Goal: Information Seeking & Learning: Understand process/instructions

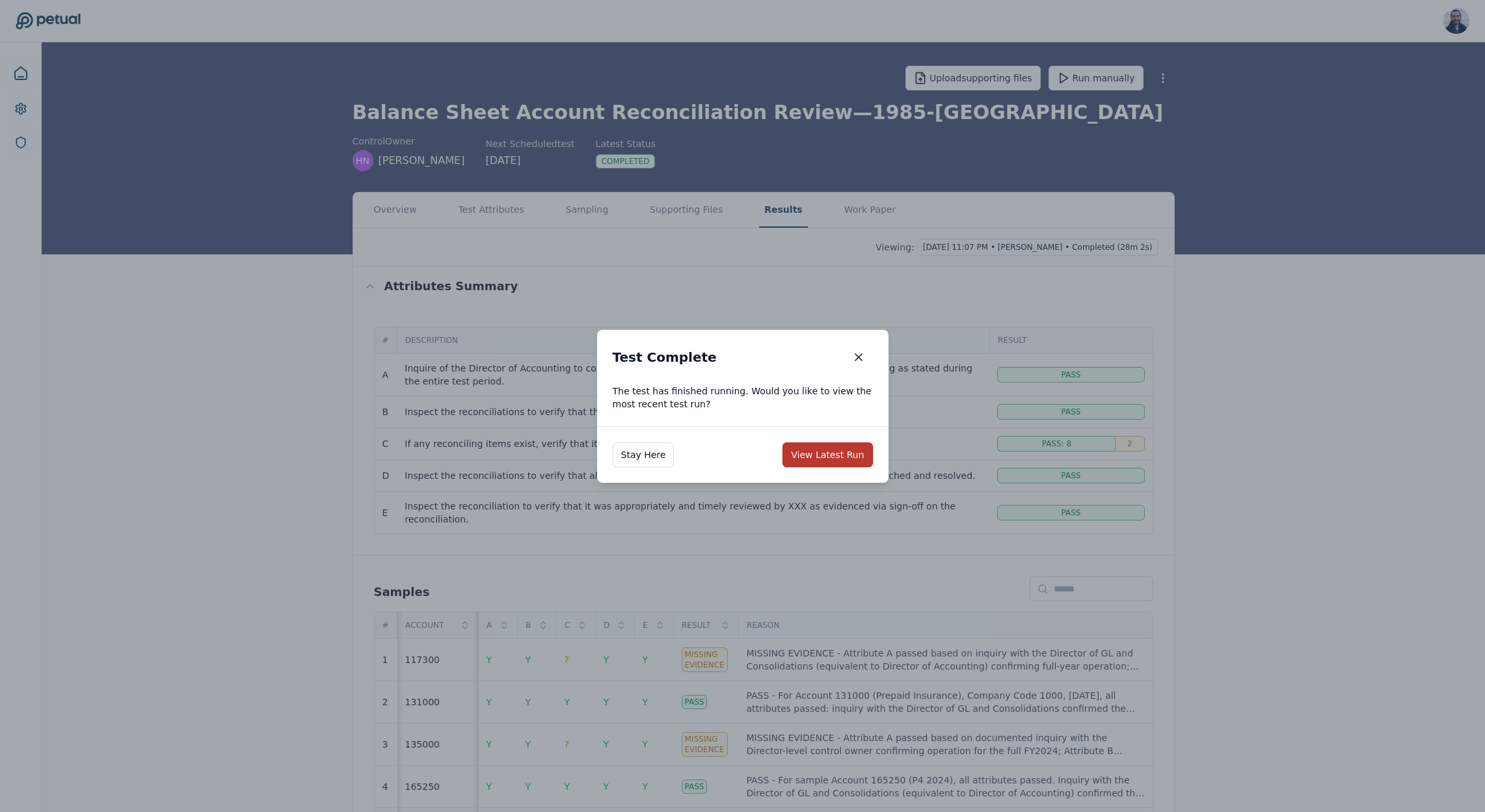
click at [819, 450] on button "View Latest Run" at bounding box center [827, 455] width 90 height 25
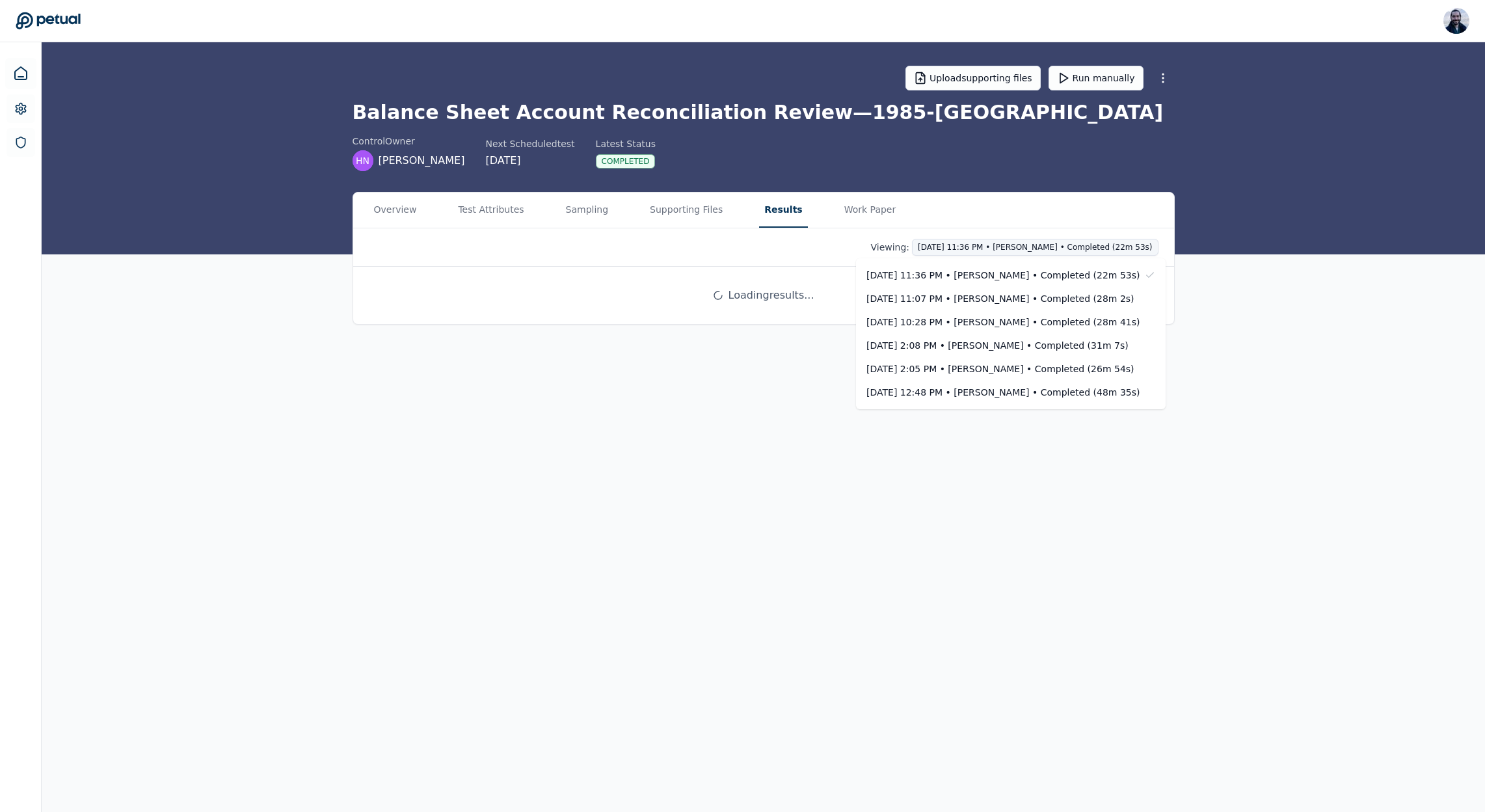
click at [950, 245] on html "[PERSON_NAME] [PERSON_NAME][EMAIL_ADDRESS] Sign out Upload supporting files Run…" at bounding box center [742, 406] width 1485 height 812
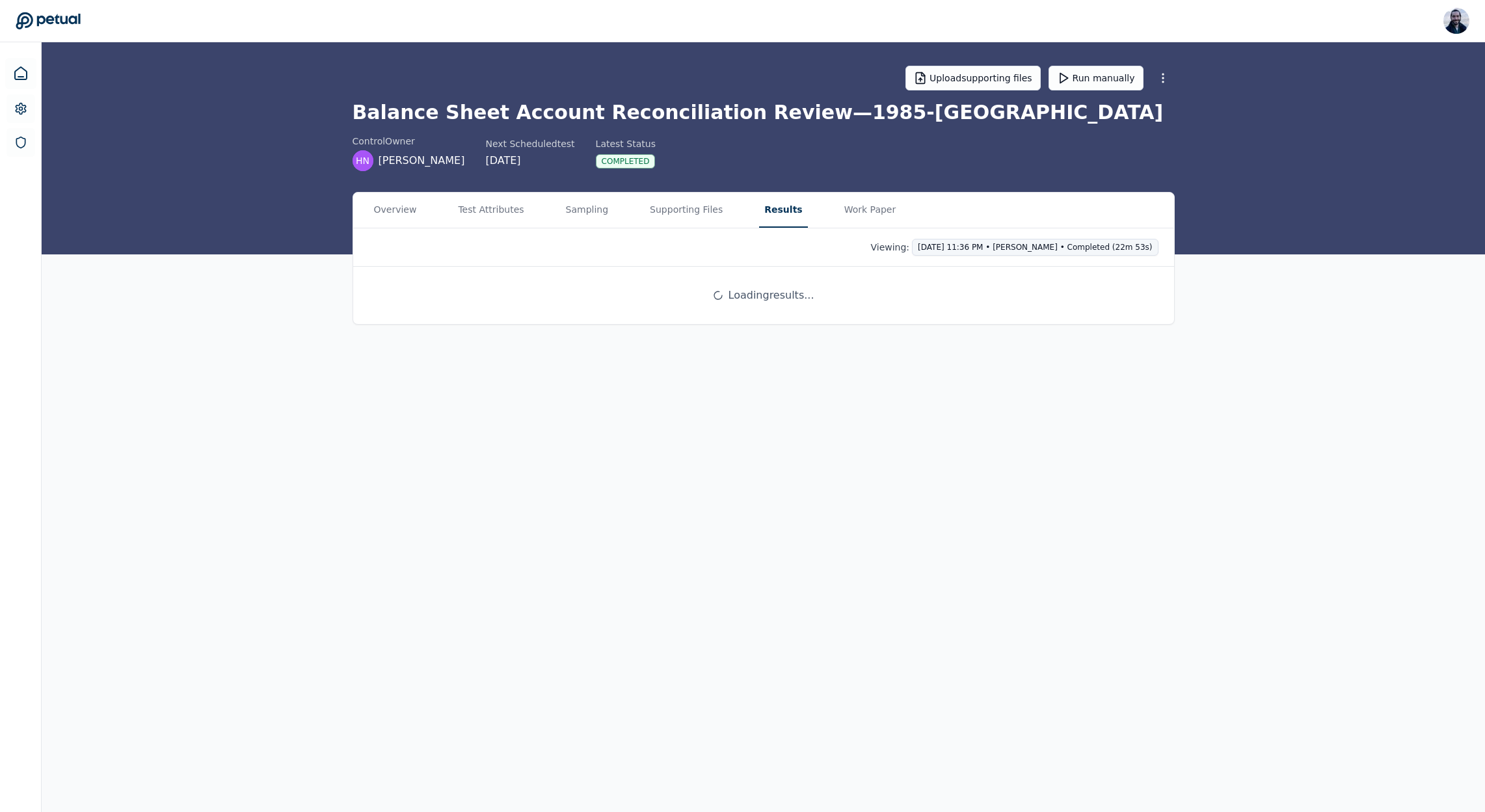
click at [1062, 248] on html "Roberto Fernandez roberto@petual.ai Sign out Upload supporting files Run manual…" at bounding box center [742, 406] width 1485 height 812
click at [1278, 229] on html "Roberto Fernandez roberto@petual.ai Sign out Upload supporting files Run manual…" at bounding box center [742, 406] width 1485 height 812
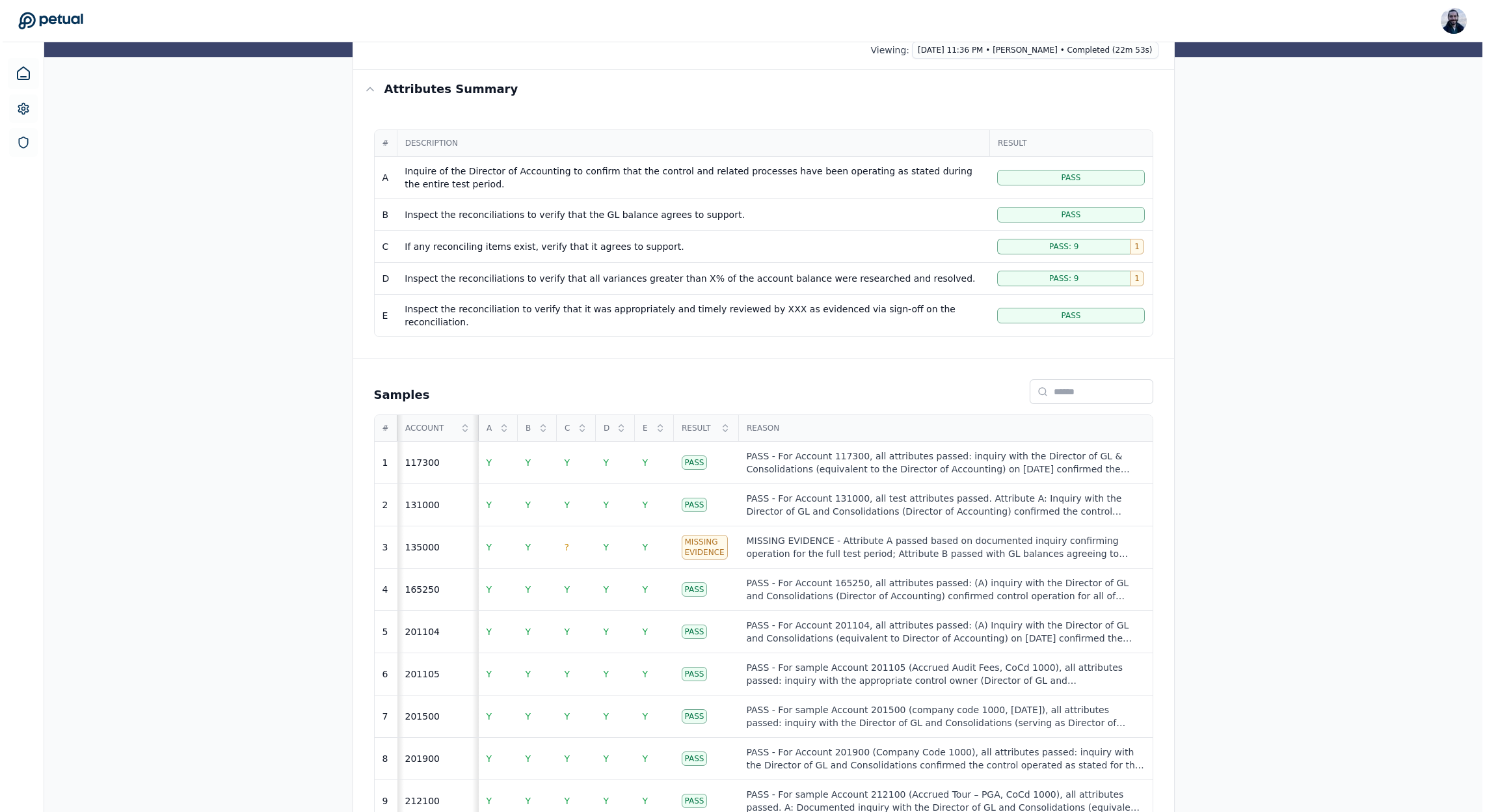
scroll to position [261, 0]
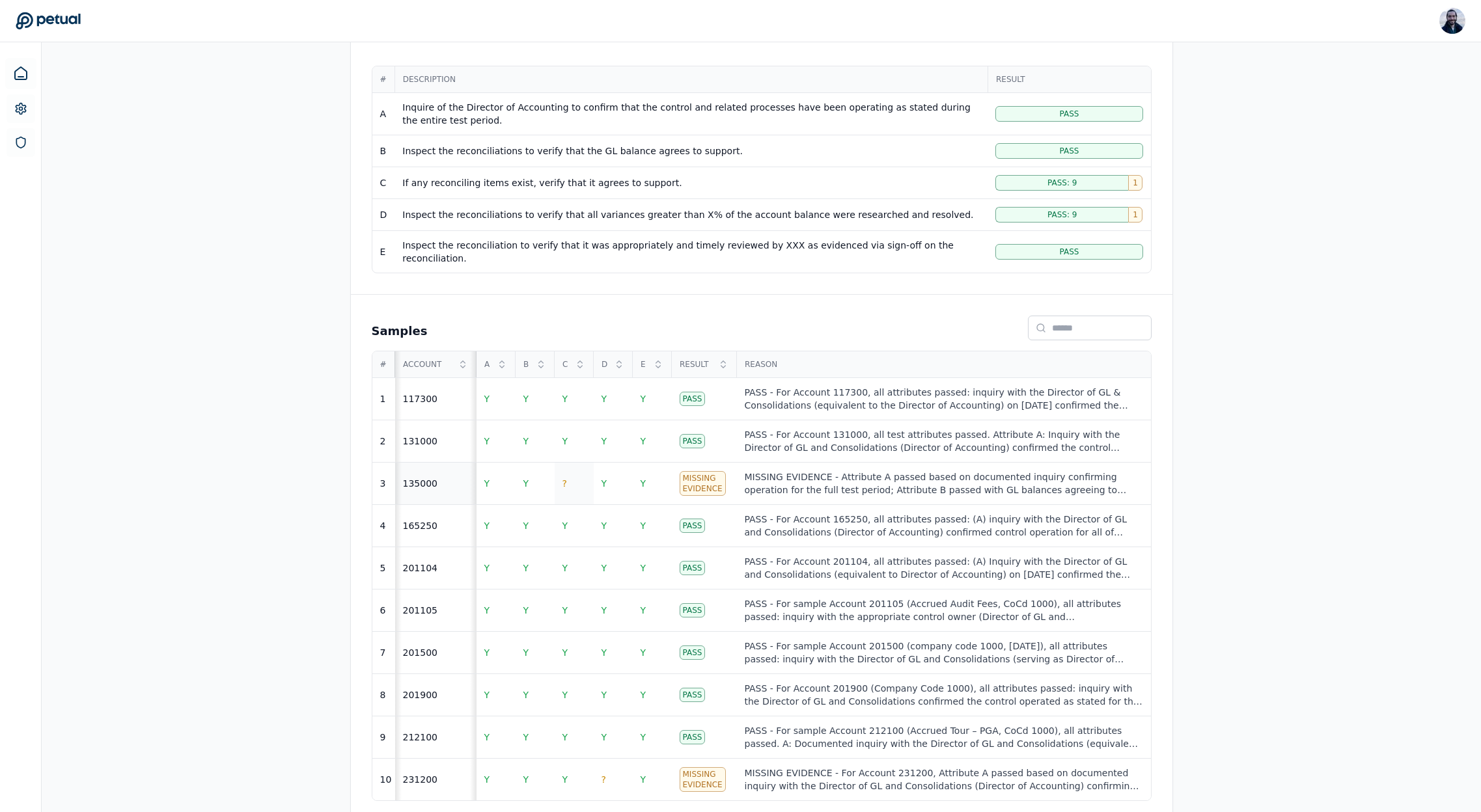
click at [563, 478] on span "?" at bounding box center [565, 483] width 5 height 10
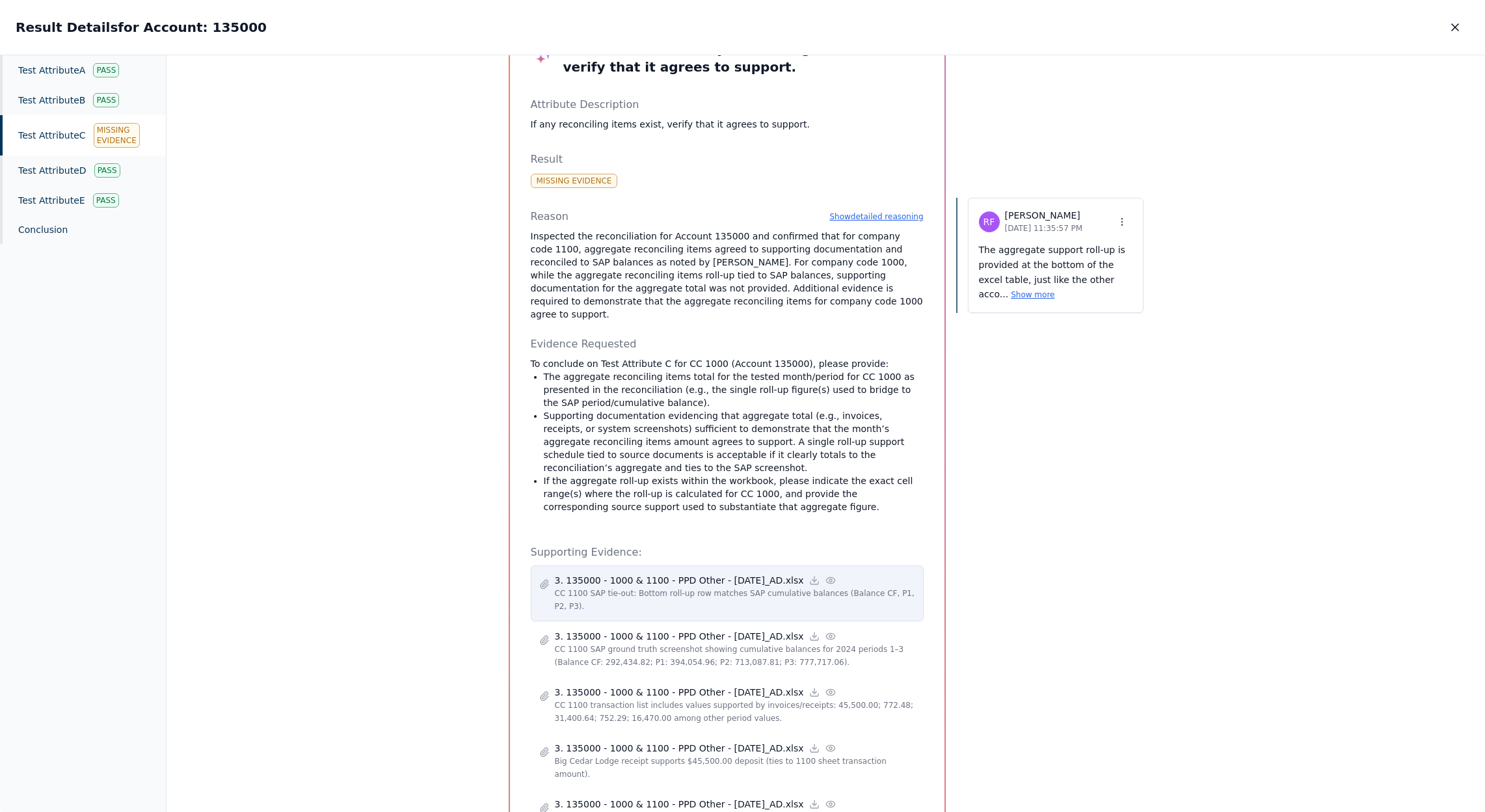
scroll to position [22, 0]
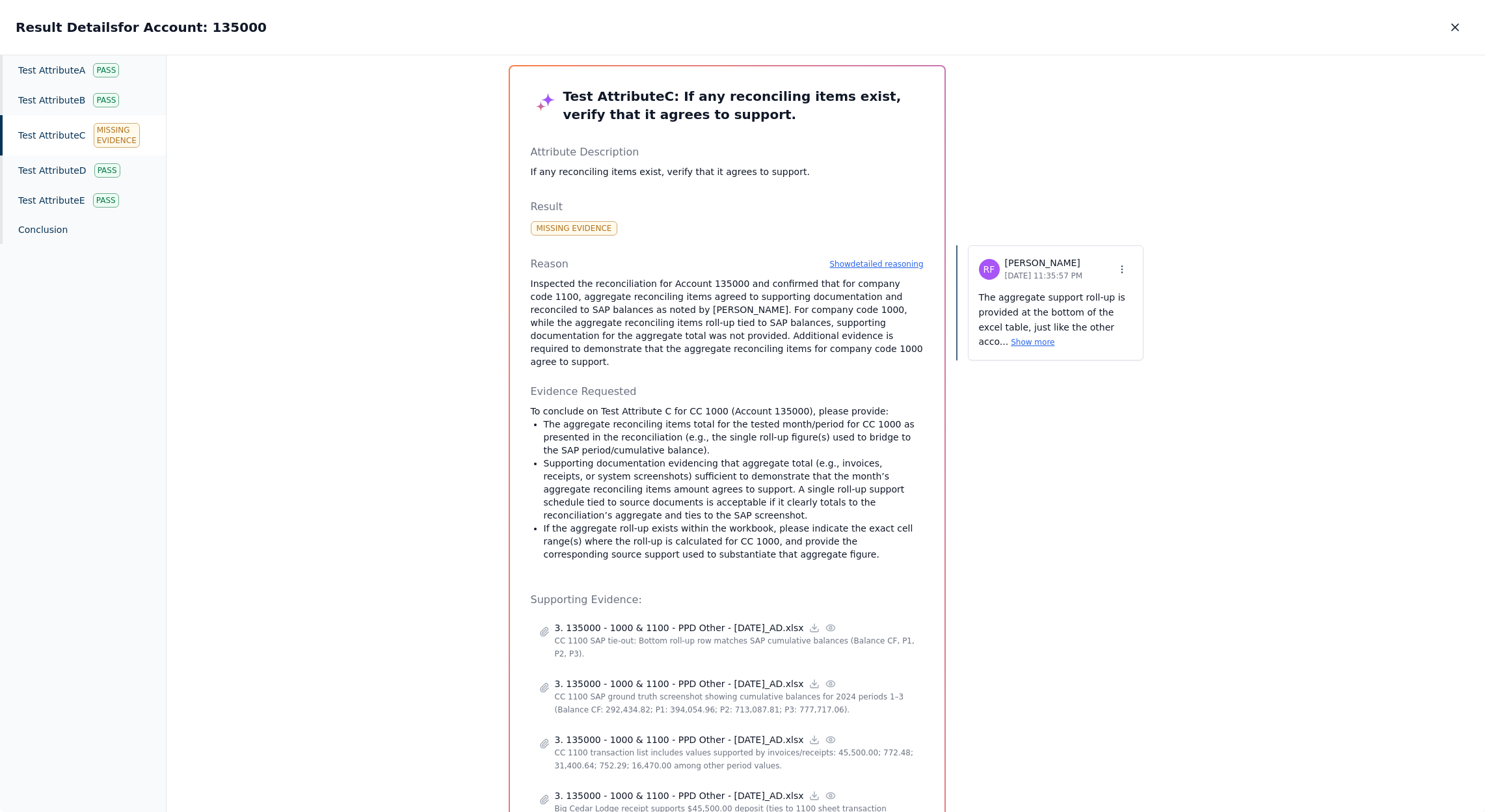
click at [1050, 301] on p "The aggregate support roll-up is provided at the bottom of the excel table, jus…" at bounding box center [1056, 320] width 153 height 60
click at [1010, 340] on button "Show more" at bounding box center [1032, 341] width 43 height 10
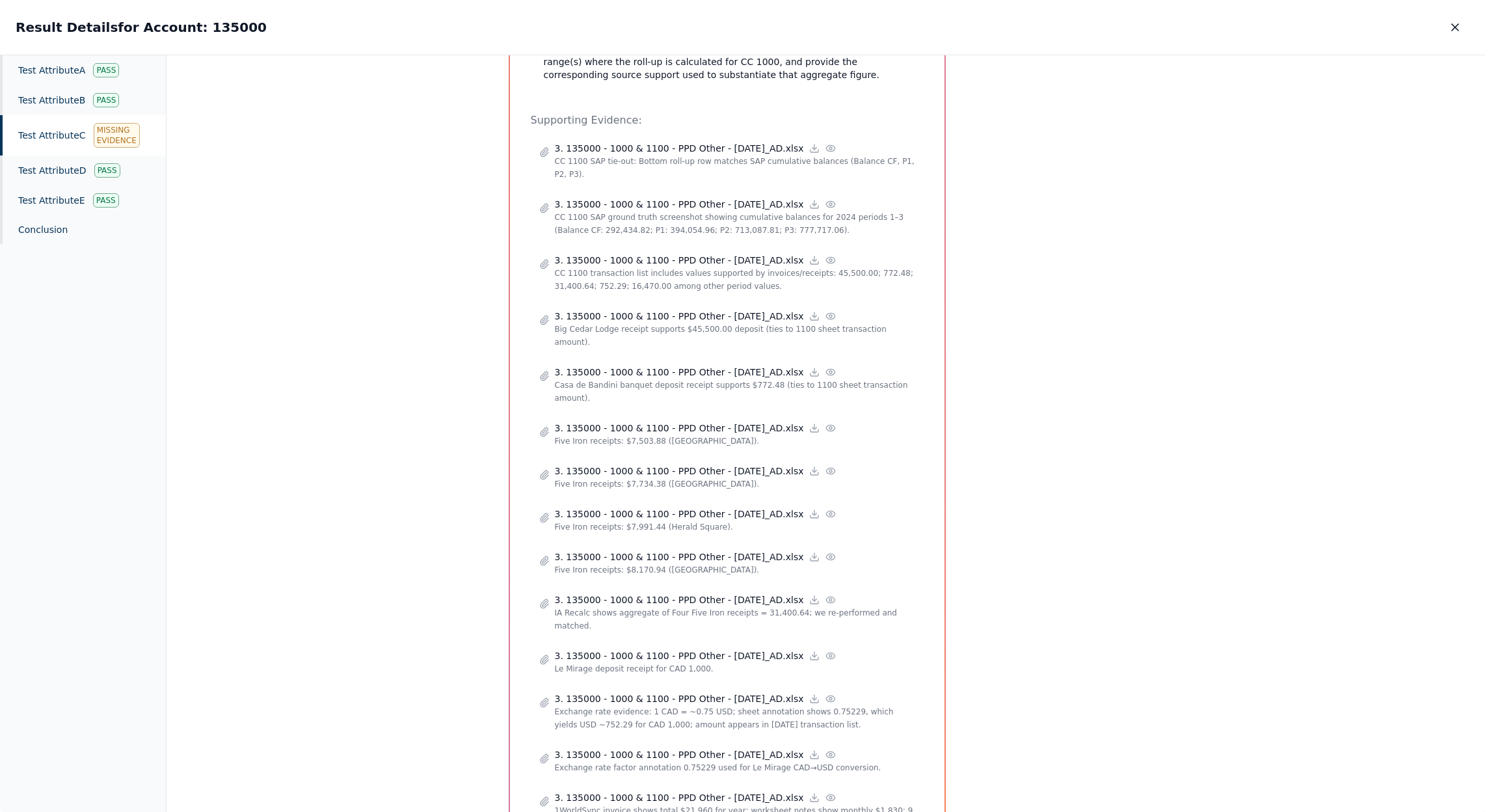
scroll to position [504, 0]
click at [1442, 22] on button "button" at bounding box center [1455, 27] width 28 height 24
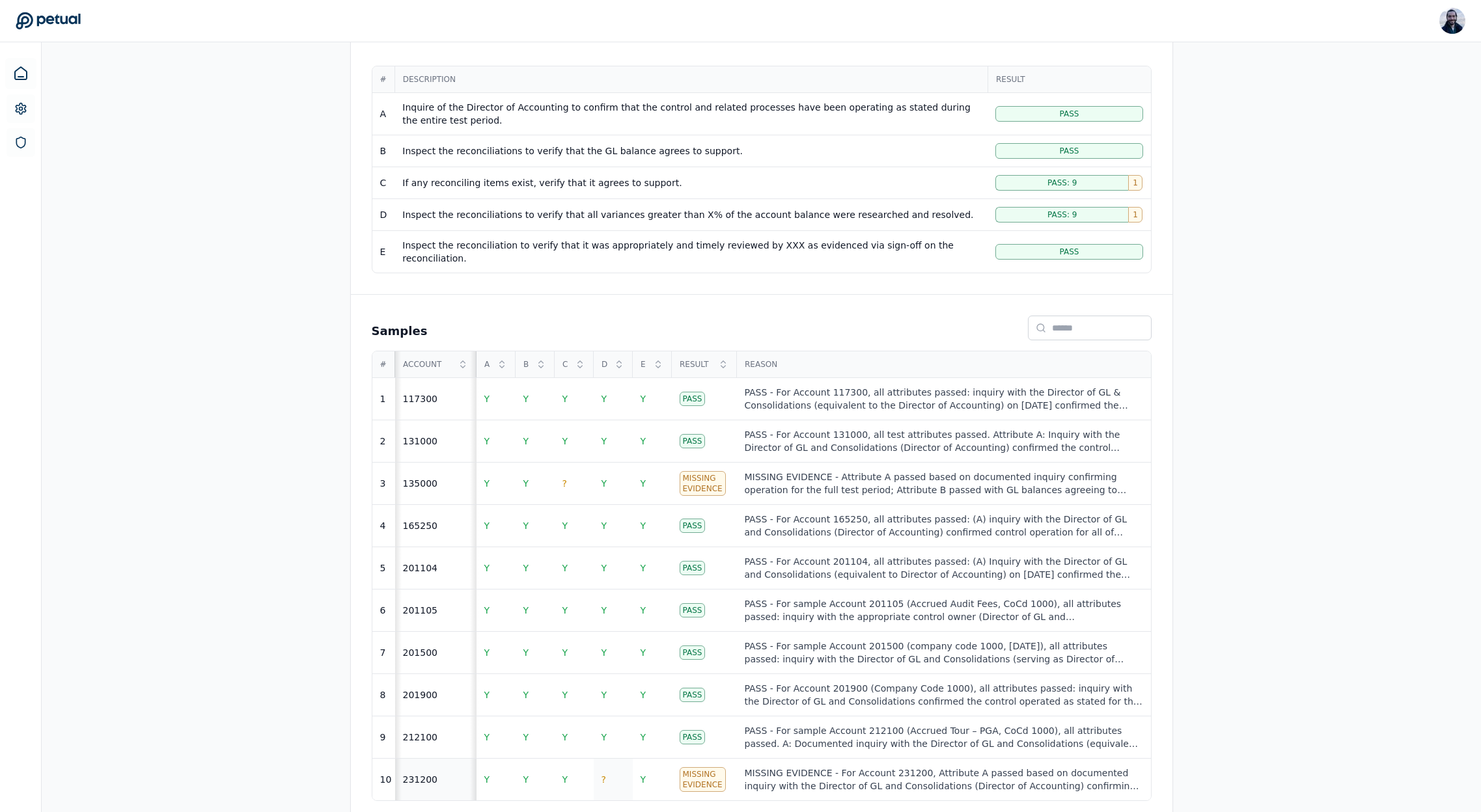
click at [597, 775] on td "?" at bounding box center [613, 779] width 39 height 43
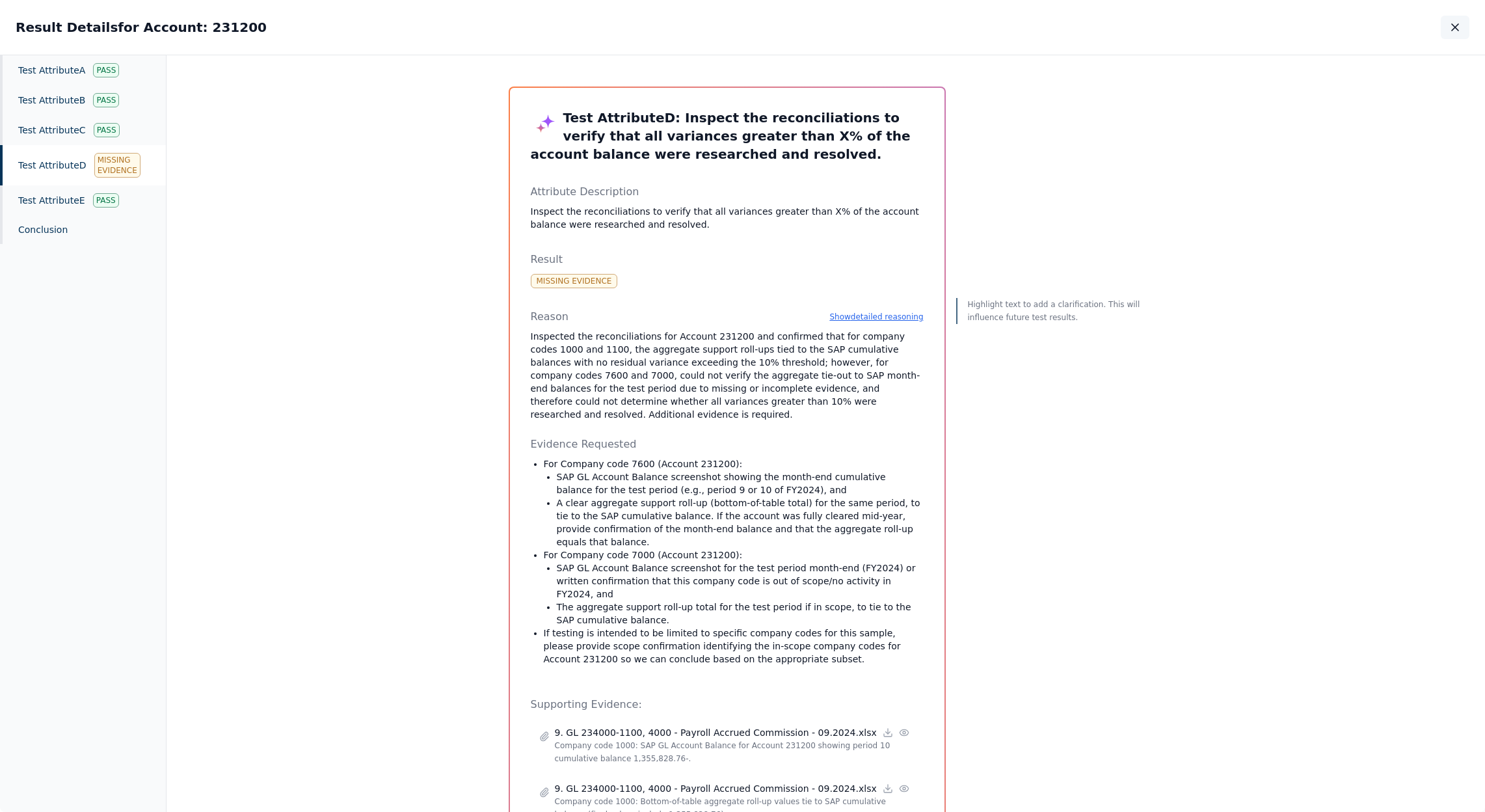
click at [1459, 28] on icon "button" at bounding box center [1456, 27] width 13 height 13
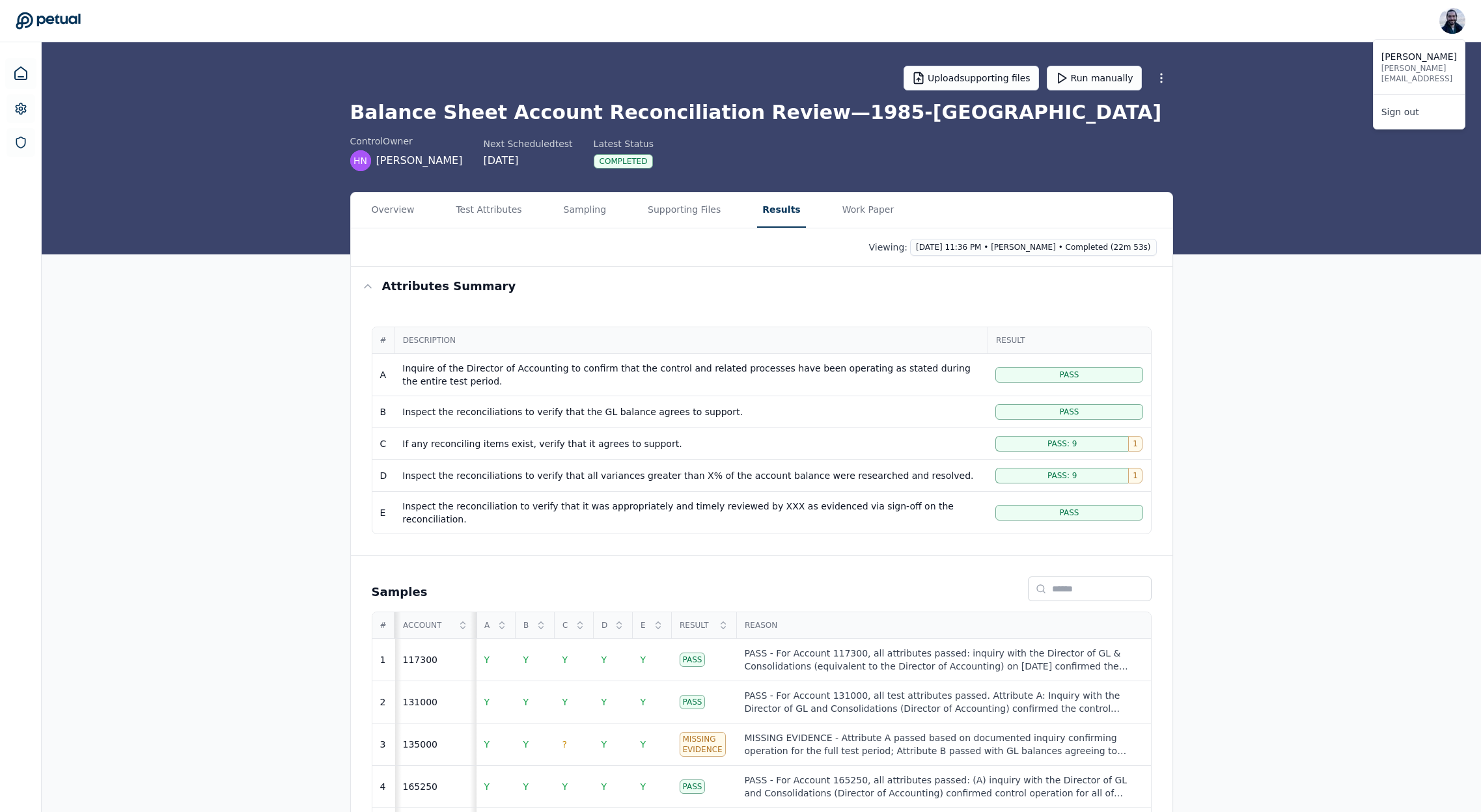
click at [1444, 24] on img at bounding box center [1453, 21] width 26 height 26
click at [1403, 120] on link "Sign out" at bounding box center [1419, 112] width 91 height 24
